Goal: Navigation & Orientation: Find specific page/section

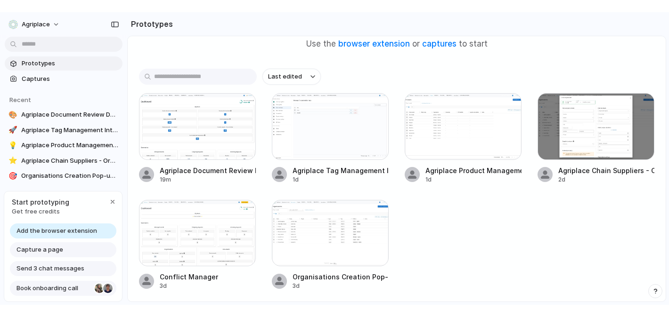
scroll to position [89, 0]
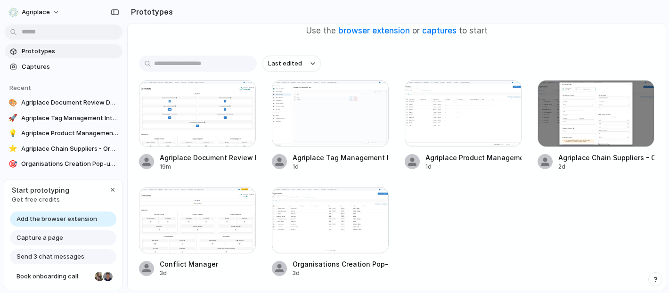
click at [63, 218] on span "Add the browser extension" at bounding box center [56, 218] width 81 height 9
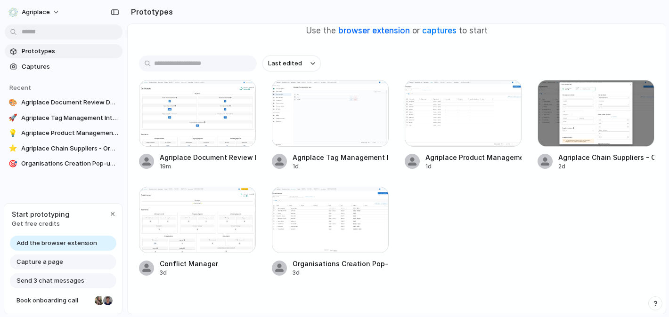
click at [375, 32] on link "browser extension" at bounding box center [374, 30] width 72 height 9
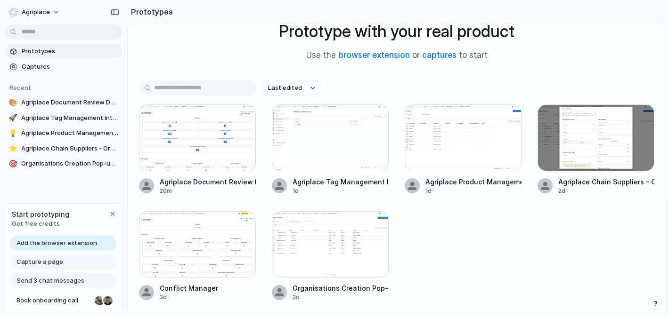
scroll to position [29, 0]
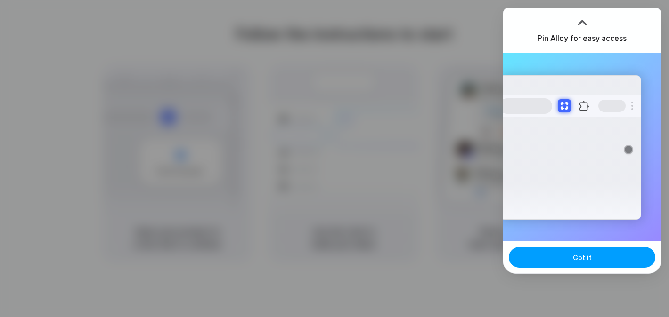
click at [572, 258] on button "Got it" at bounding box center [581, 257] width 146 height 21
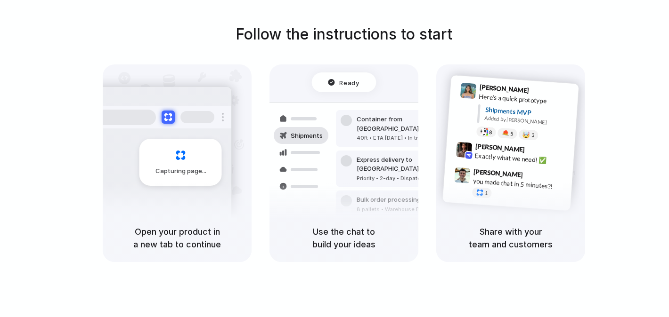
click at [618, 27] on div "Follow the instructions to start Capturing page Open your product in a new tab …" at bounding box center [343, 142] width 669 height 239
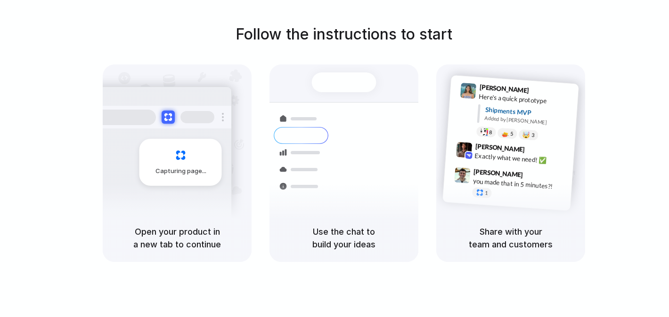
click at [334, 159] on div at bounding box center [334, 159] width 0 height 0
